Goal: Task Accomplishment & Management: Complete application form

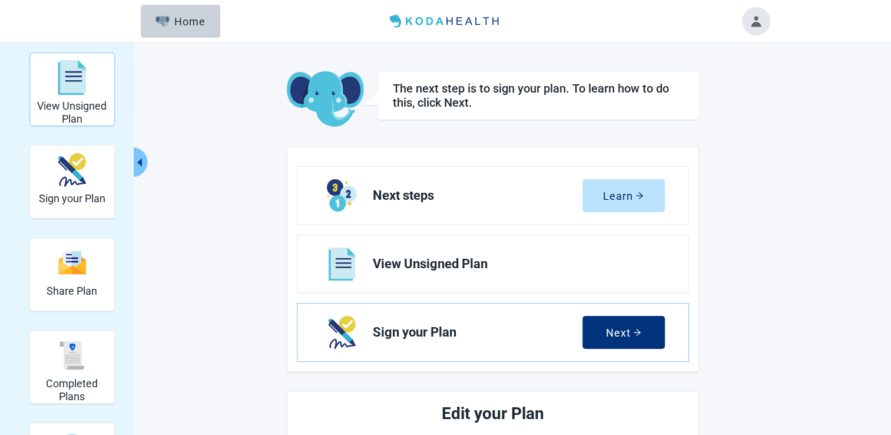
click at [66, 105] on h2 "View Unsigned Plan" at bounding box center [72, 112] width 75 height 25
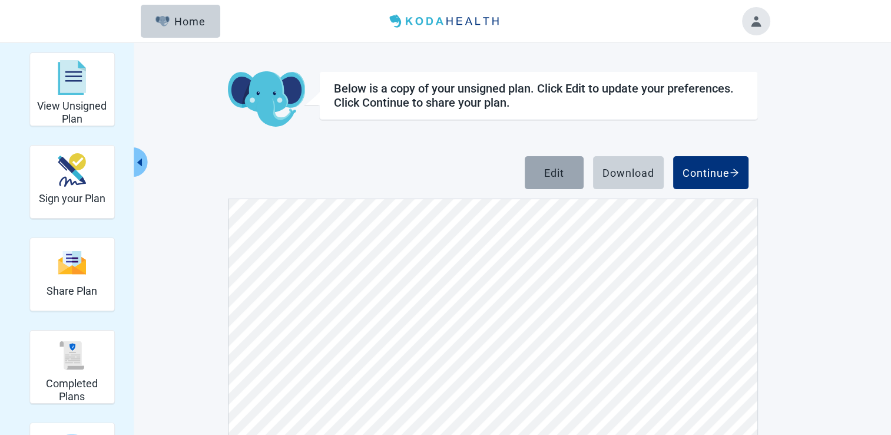
click at [557, 180] on button "Edit" at bounding box center [554, 172] width 59 height 33
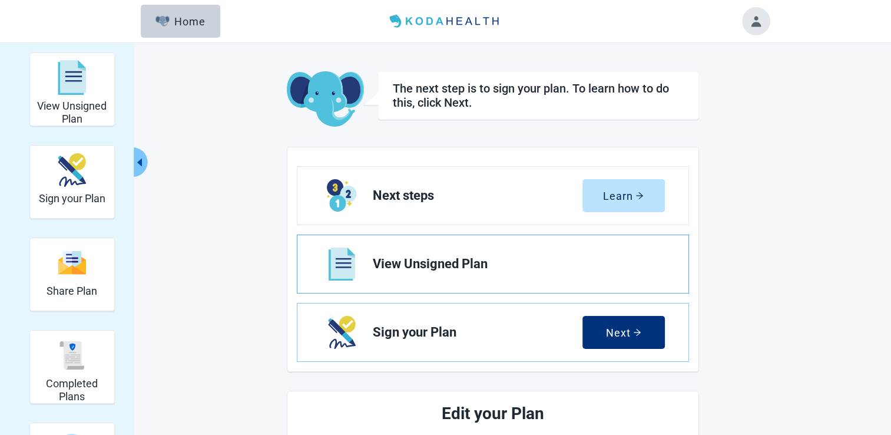
click at [353, 256] on img "View View Unsigned Plan section" at bounding box center [342, 263] width 27 height 33
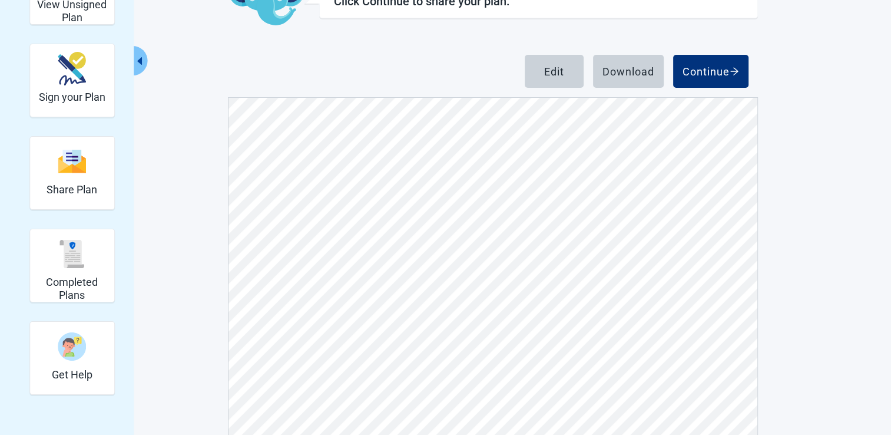
scroll to position [42, 0]
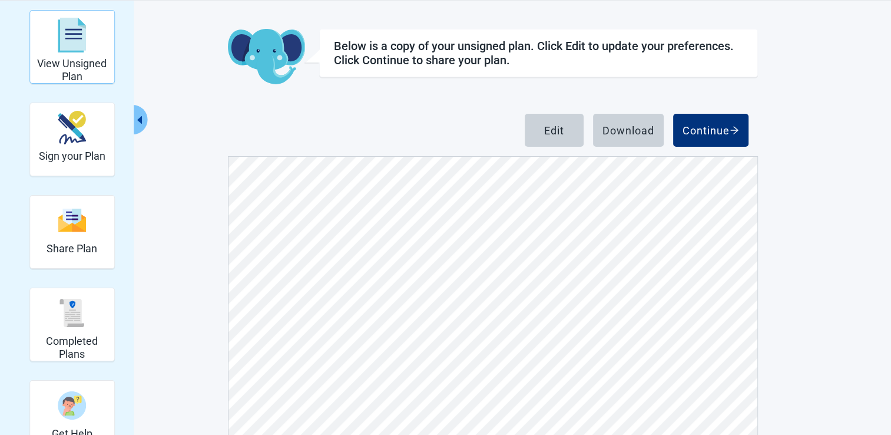
click at [106, 55] on div "View Unsigned Plan" at bounding box center [72, 35] width 75 height 44
click at [555, 139] on button "Edit" at bounding box center [554, 130] width 59 height 33
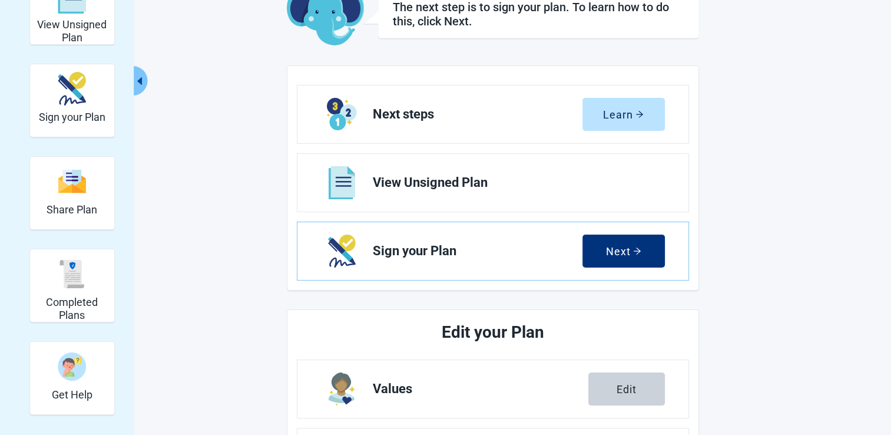
scroll to position [101, 0]
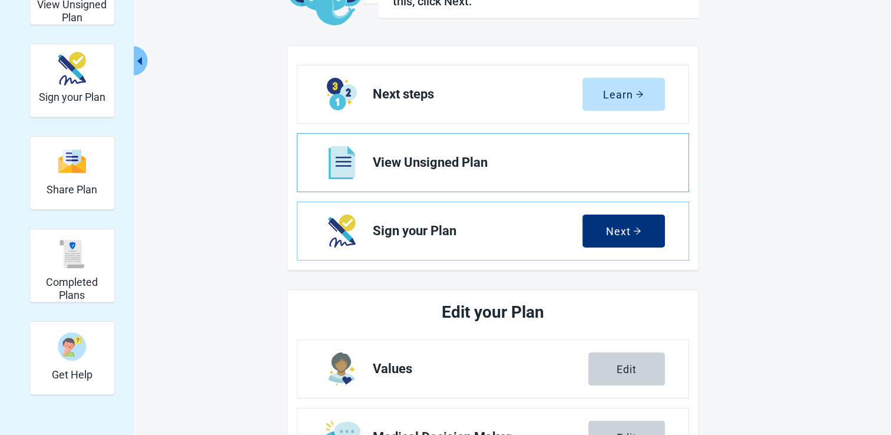
click at [479, 163] on span "View Unsigned Plan" at bounding box center [514, 162] width 283 height 14
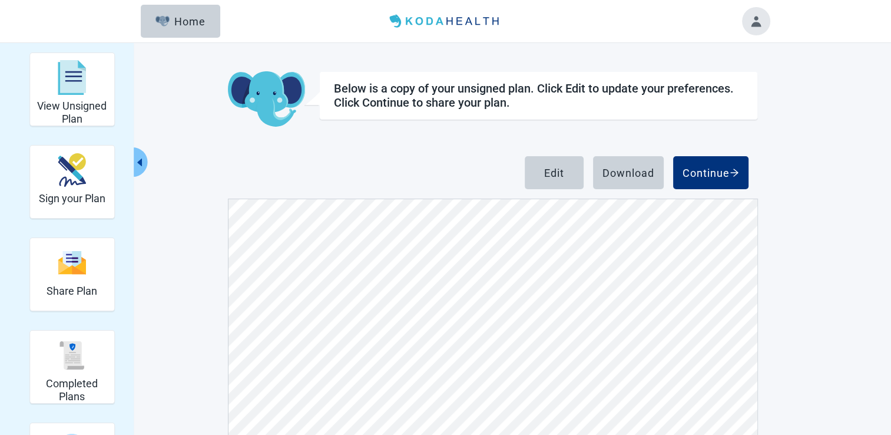
click at [756, 19] on button "Toggle account menu" at bounding box center [756, 21] width 28 height 28
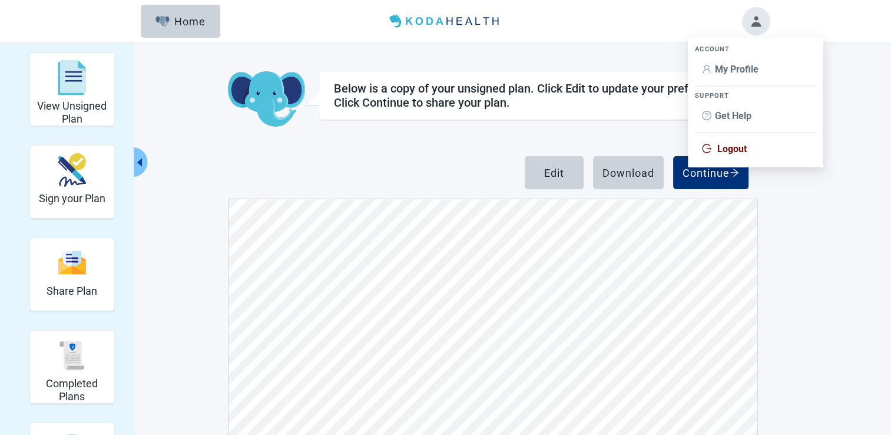
click at [728, 150] on span "Logout" at bounding box center [731, 148] width 29 height 11
